Goal: Information Seeking & Learning: Learn about a topic

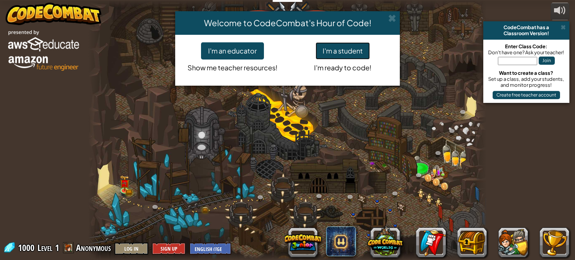
click at [334, 53] on button "I'm a student" at bounding box center [342, 50] width 54 height 17
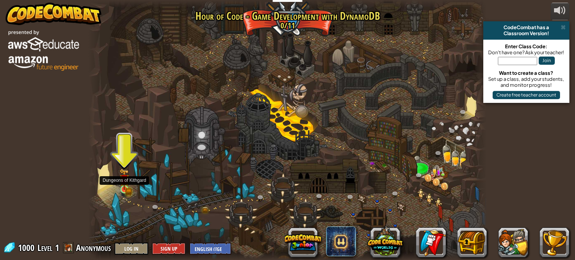
click at [125, 187] on img at bounding box center [124, 179] width 10 height 21
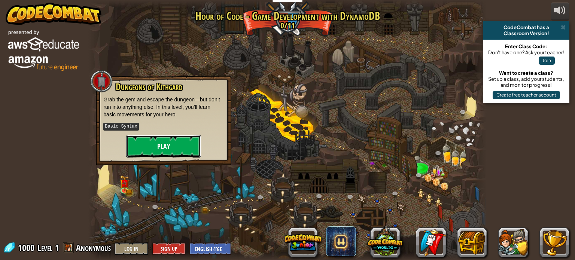
click at [155, 144] on button "Play" at bounding box center [163, 146] width 75 height 22
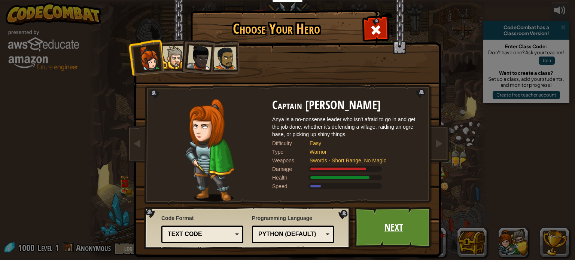
click at [417, 230] on link "Next" at bounding box center [393, 227] width 78 height 41
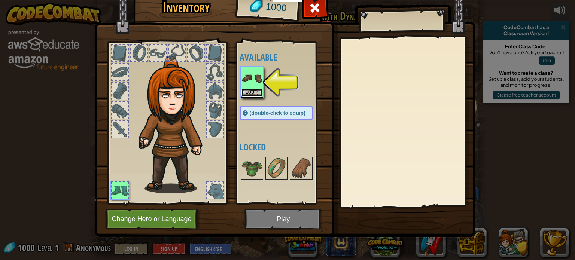
click at [249, 91] on button "Equip" at bounding box center [251, 93] width 21 height 8
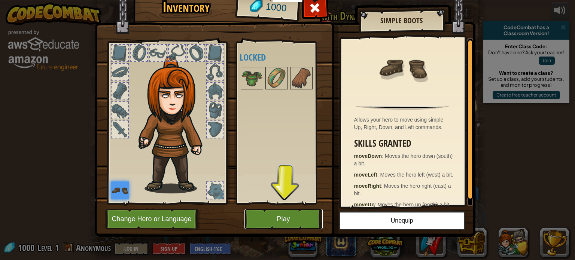
click at [285, 217] on button "Play" at bounding box center [283, 219] width 78 height 21
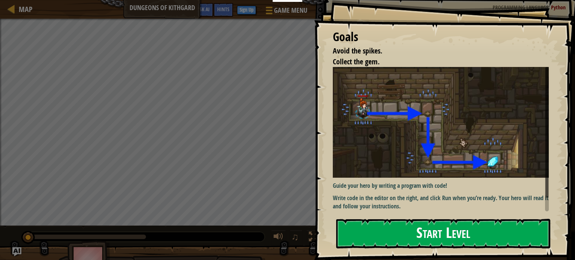
click at [382, 125] on div "Goals Avoid the spikes. Collect the gem. Guide your hero by writing a program w…" at bounding box center [444, 130] width 261 height 260
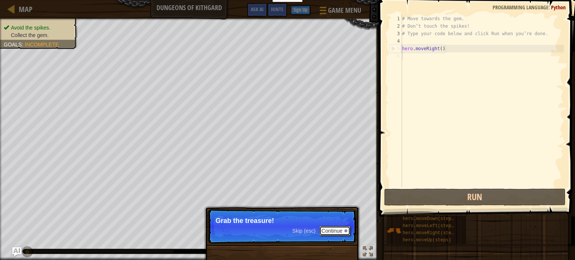
click at [331, 233] on button "Continue" at bounding box center [334, 231] width 31 height 10
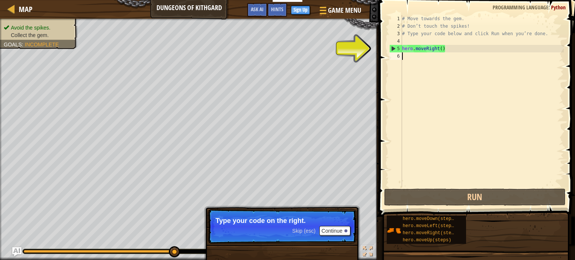
click at [427, 49] on div "# Move towards the gem. # Don’t touch the spikes! # Type your code below and cl…" at bounding box center [481, 108] width 163 height 187
click at [454, 48] on div "# Move towards the gem. # Don’t touch the spikes! # Type your code below and cl…" at bounding box center [481, 108] width 163 height 187
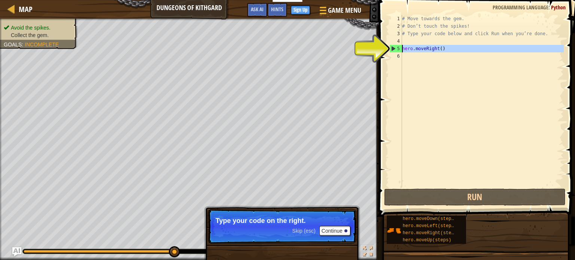
click at [394, 48] on div "5" at bounding box center [395, 48] width 12 height 7
click at [391, 45] on div "5" at bounding box center [395, 48] width 12 height 7
click at [392, 49] on div "5" at bounding box center [395, 48] width 12 height 7
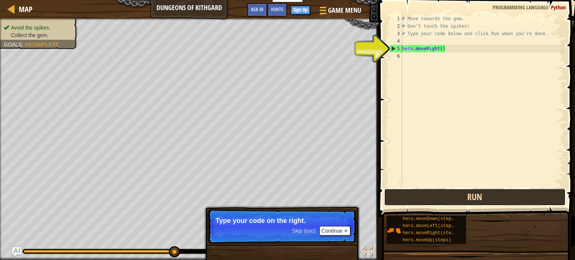
click at [406, 196] on button "Run" at bounding box center [474, 197] width 181 height 17
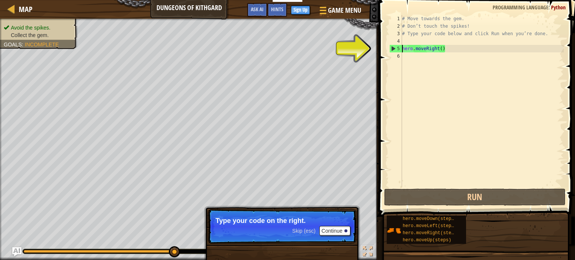
click at [448, 50] on div "# Move towards the gem. # Don’t touch the spikes! # Type your code below and cl…" at bounding box center [481, 108] width 163 height 187
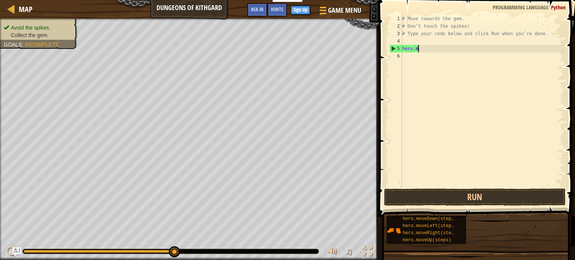
type textarea "h"
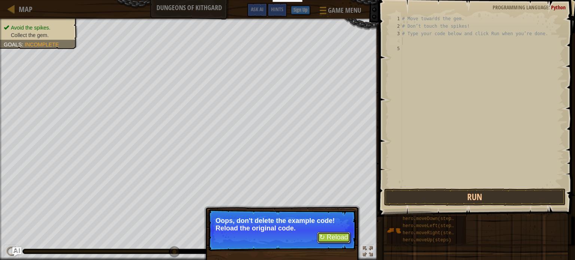
click at [344, 236] on button "↻ Reload" at bounding box center [333, 237] width 33 height 11
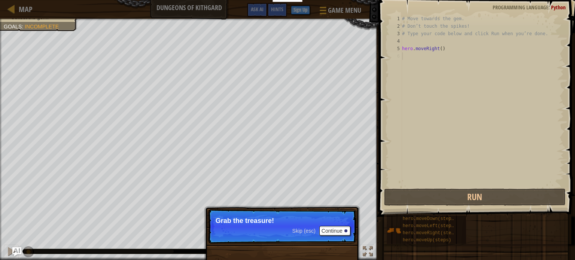
click at [302, 229] on span "Skip (esc)" at bounding box center [303, 231] width 23 height 6
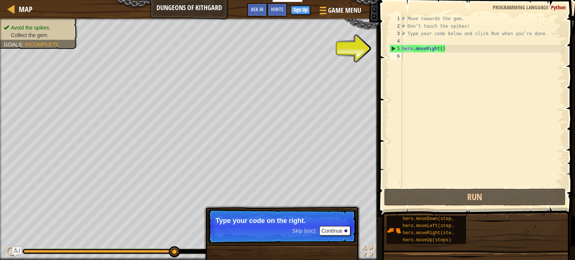
drag, startPoint x: 408, startPoint y: 219, endPoint x: 414, endPoint y: 170, distance: 49.4
click at [414, 170] on div "Hints 1 2 3 4 5 6 # Move towards the gem. # Don’t touch the spikes! # Type your…" at bounding box center [475, 128] width 198 height 256
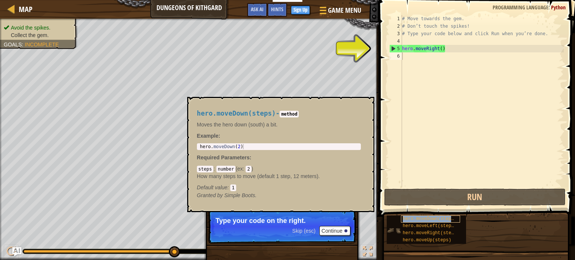
click at [416, 216] on span "hero.moveDown(steps)" at bounding box center [430, 218] width 54 height 5
click at [411, 58] on div "# Move towards the gem. # Don’t touch the spikes! # Type your code below and cl…" at bounding box center [481, 108] width 163 height 187
type textarea "hero.moveDown(2)"
click at [286, 146] on div "hero . moveDown ( 2 )" at bounding box center [278, 152] width 161 height 16
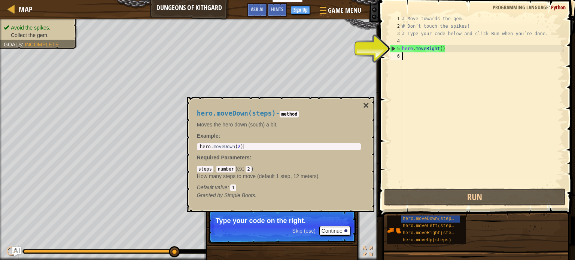
click at [390, 49] on div "5" at bounding box center [395, 48] width 12 height 7
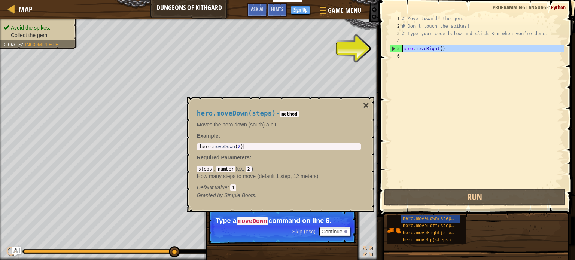
click at [393, 46] on div "5" at bounding box center [395, 48] width 12 height 7
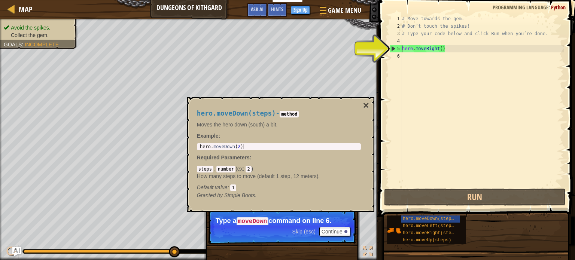
click at [300, 226] on p "Skip (esc) Continue Type a moveDown command on line 6." at bounding box center [282, 226] width 149 height 35
click at [439, 48] on div "# Move towards the gem. # Don’t touch the spikes! # Type your code below and cl…" at bounding box center [481, 108] width 163 height 187
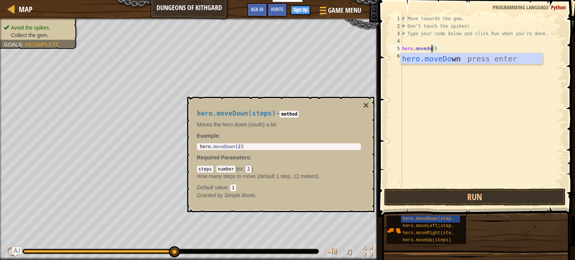
scroll to position [3, 3]
click at [457, 58] on div "hero.moveDown press enter" at bounding box center [470, 70] width 141 height 34
type textarea "hero.moveDown"
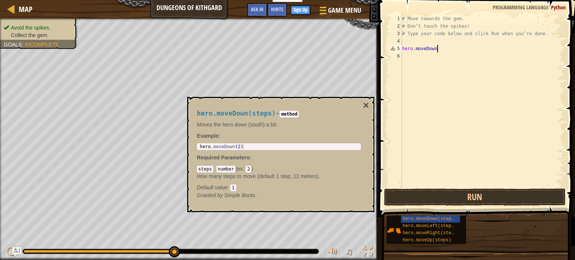
scroll to position [3, 0]
click at [410, 196] on button "Run" at bounding box center [474, 197] width 181 height 17
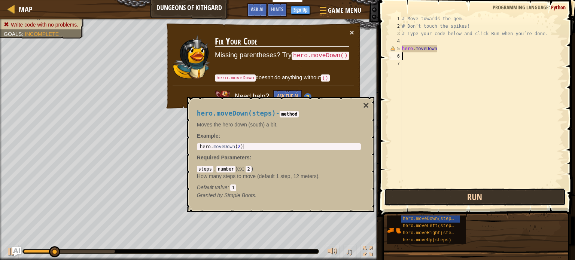
click at [410, 195] on button "Run" at bounding box center [474, 197] width 181 height 17
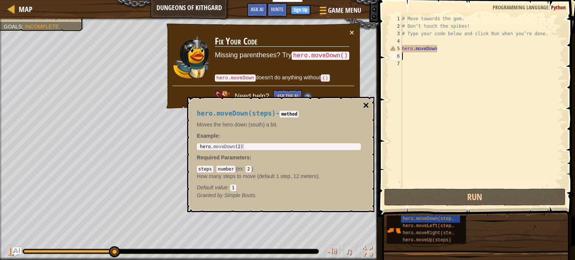
click at [366, 102] on button "×" at bounding box center [366, 105] width 6 height 10
